Goal: Understand process/instructions: Learn how to perform a task or action

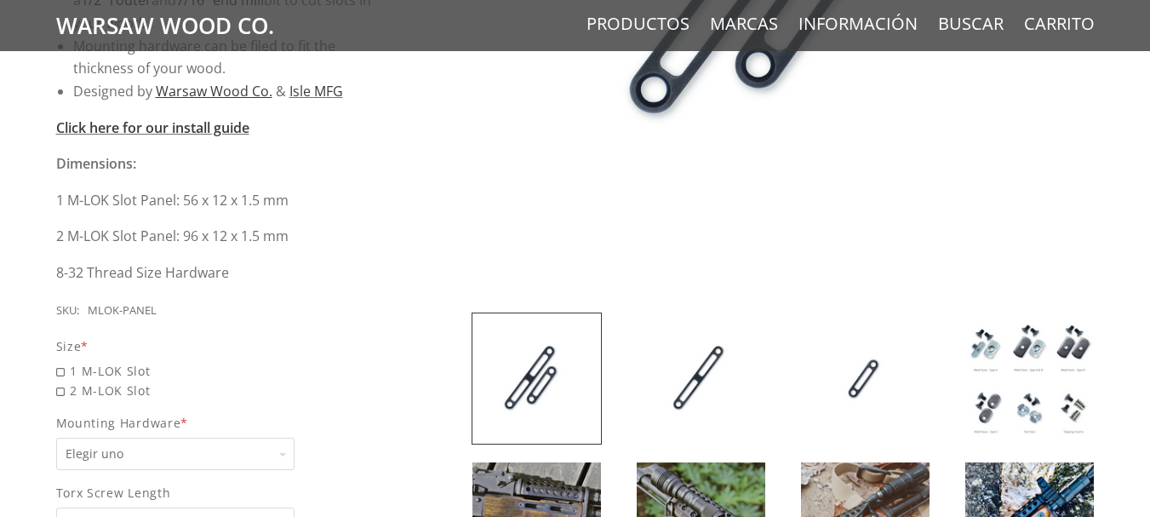
scroll to position [681, 0]
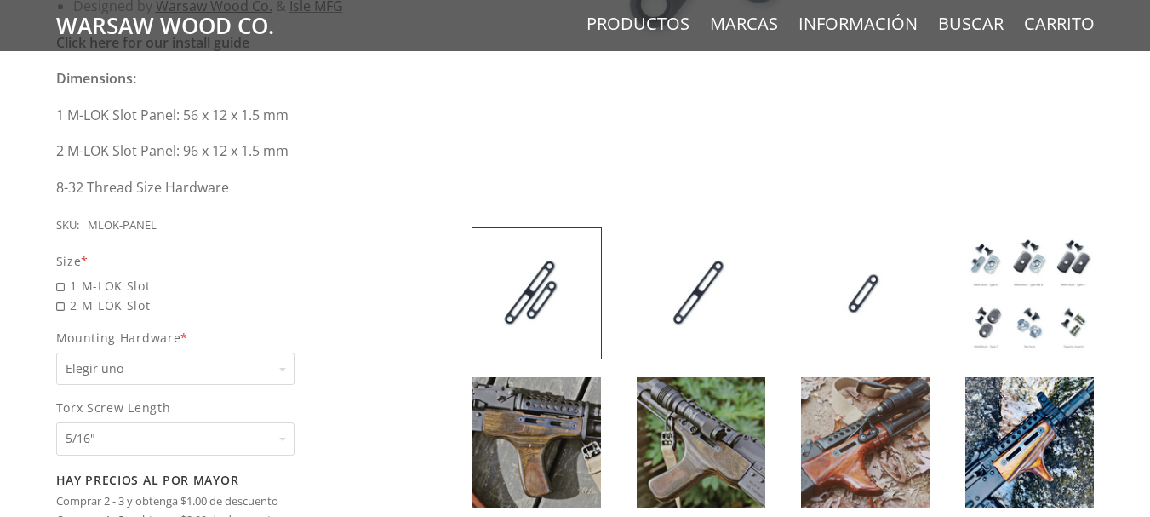
click at [554, 448] on img at bounding box center [537, 442] width 129 height 130
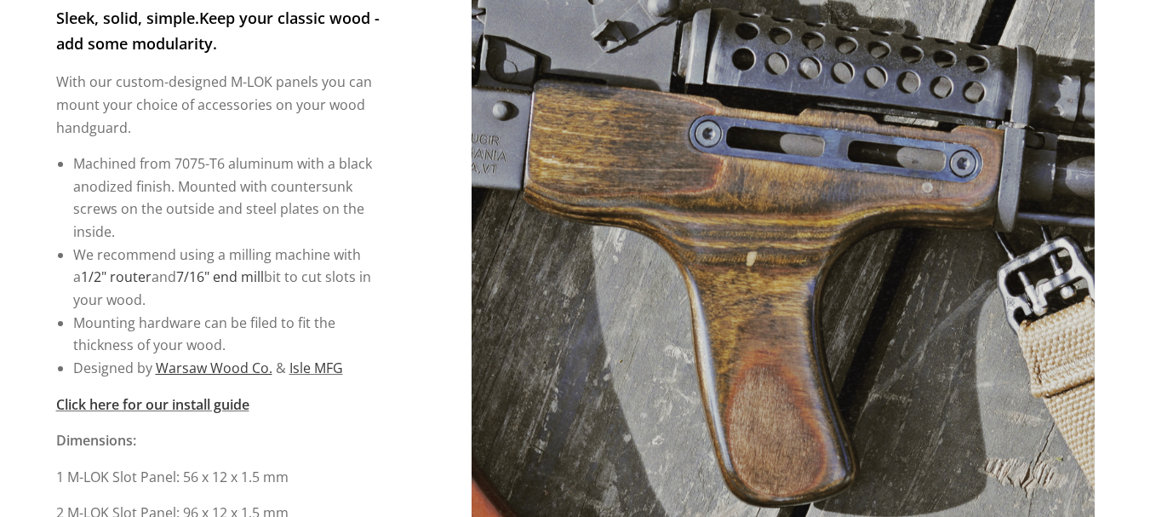
scroll to position [310, 0]
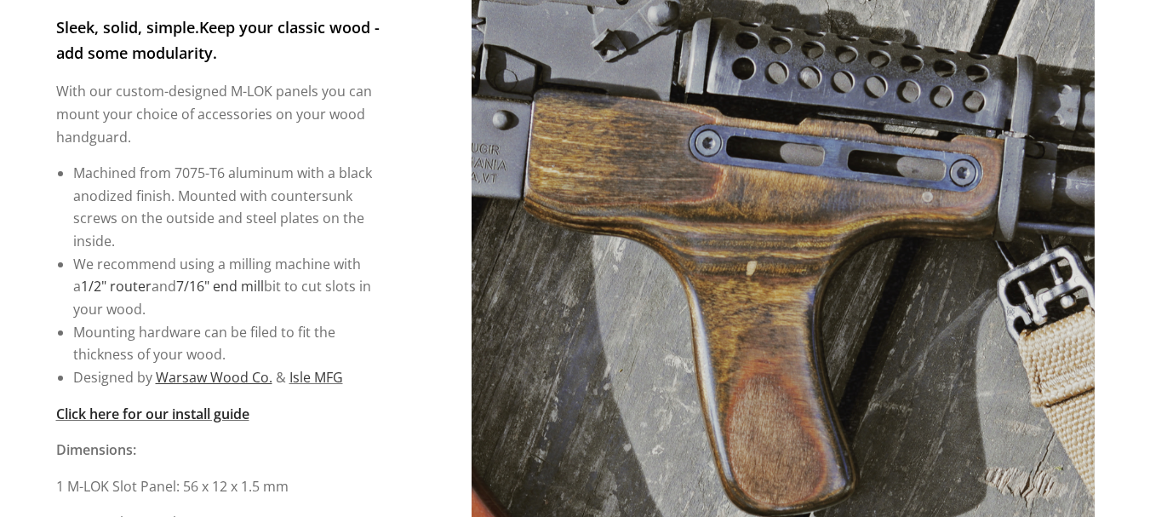
click at [123, 414] on strong "Click here for our install guide" at bounding box center [152, 413] width 193 height 19
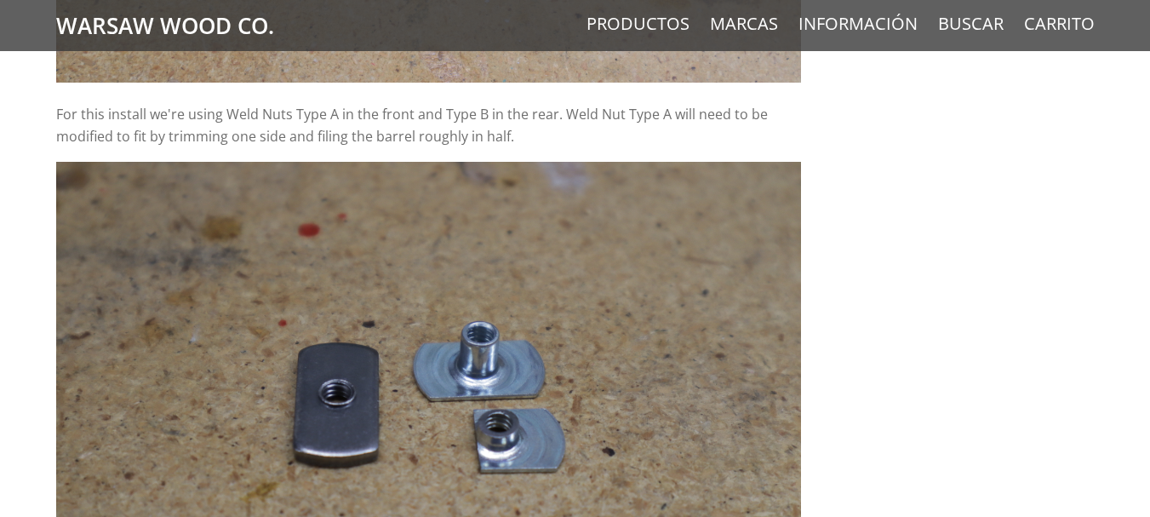
scroll to position [8440, 0]
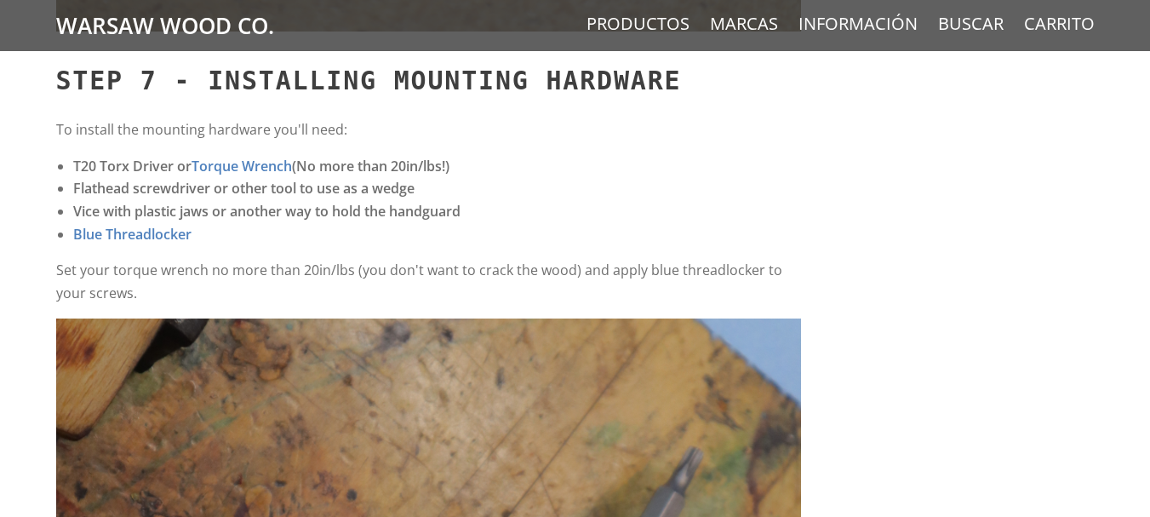
drag, startPoint x: 1161, startPoint y: 160, endPoint x: 1162, endPoint y: 433, distance: 272.5
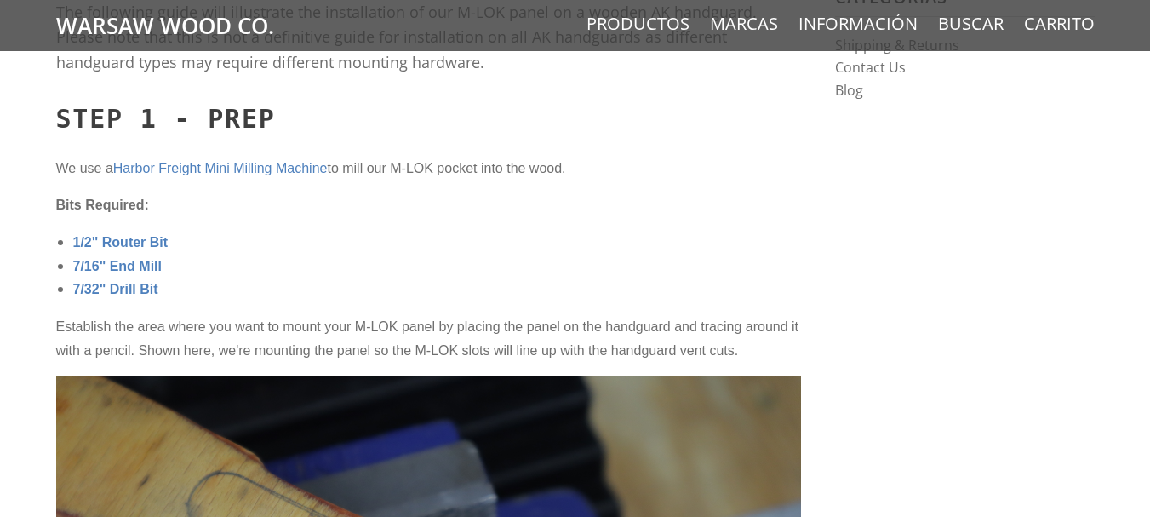
scroll to position [584, 0]
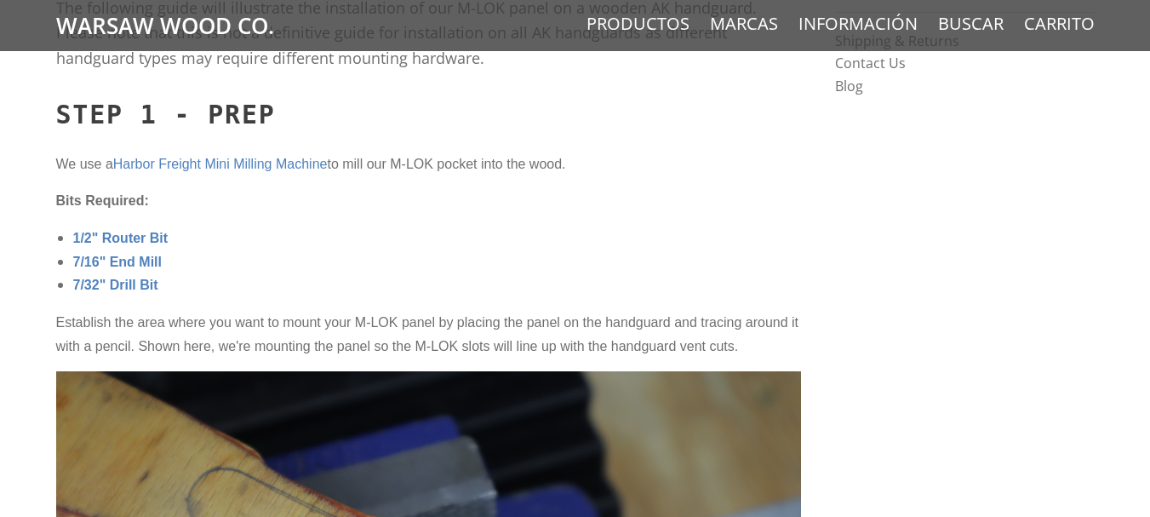
click at [202, 162] on span "Harbor Freight Mini Milling Machine" at bounding box center [220, 164] width 215 height 14
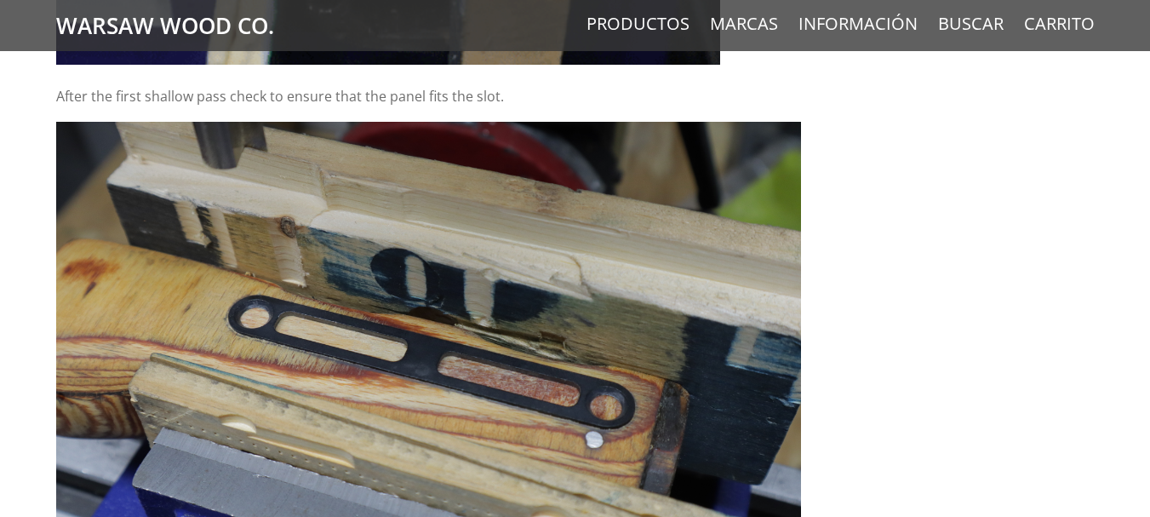
scroll to position [3610, 0]
